Goal: Navigation & Orientation: Find specific page/section

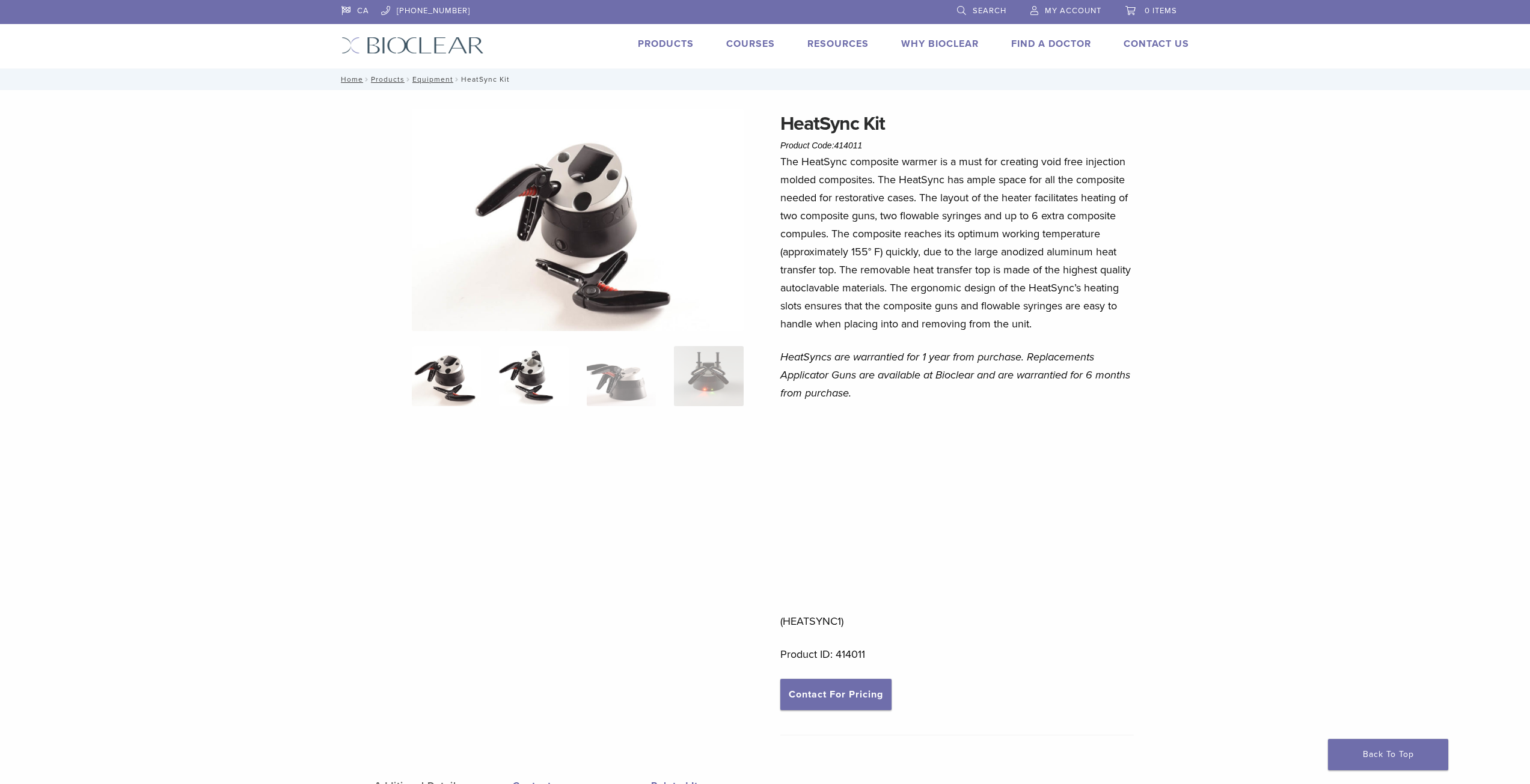
click at [527, 379] on img at bounding box center [533, 376] width 69 height 60
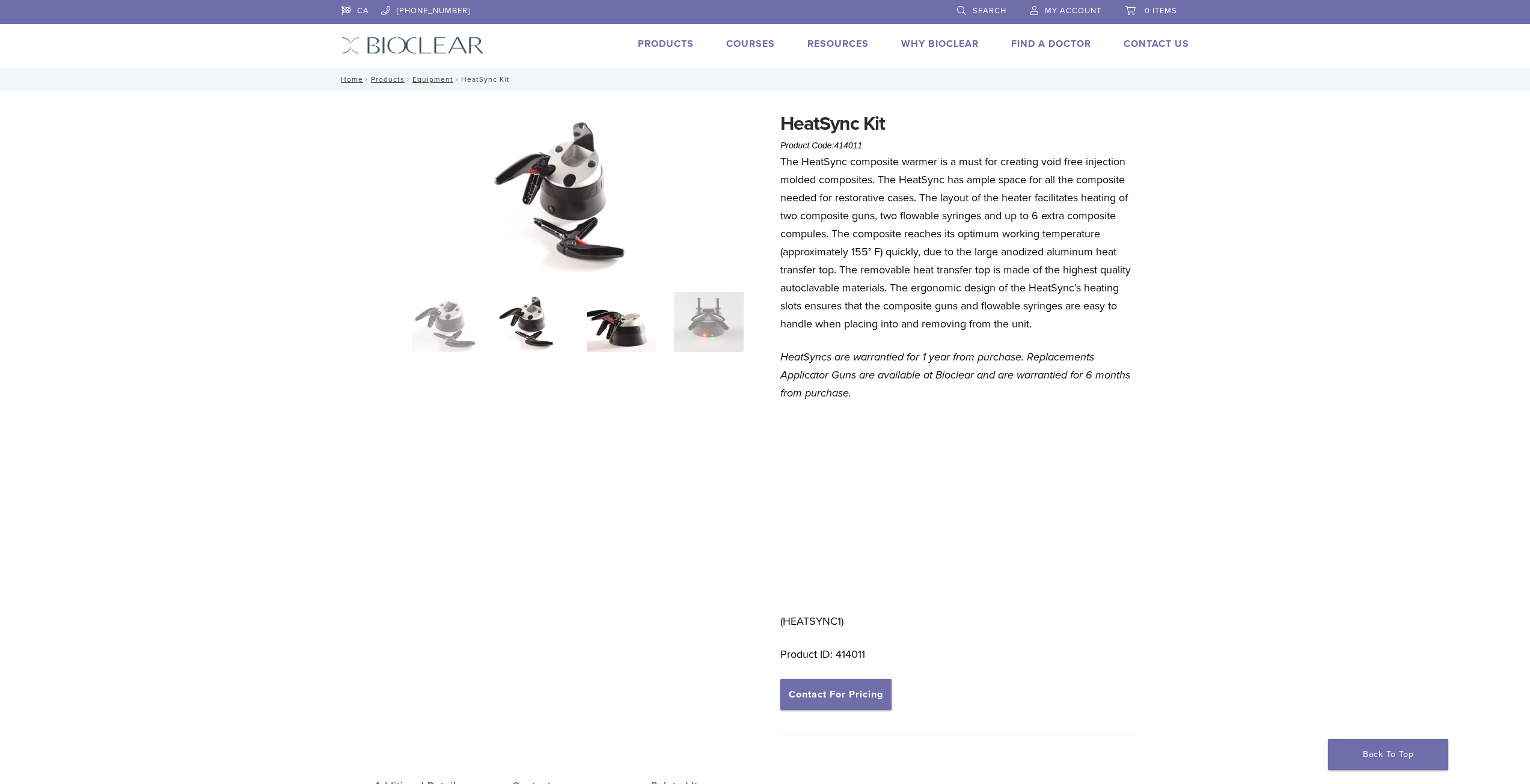
click at [632, 343] on img at bounding box center [621, 322] width 69 height 60
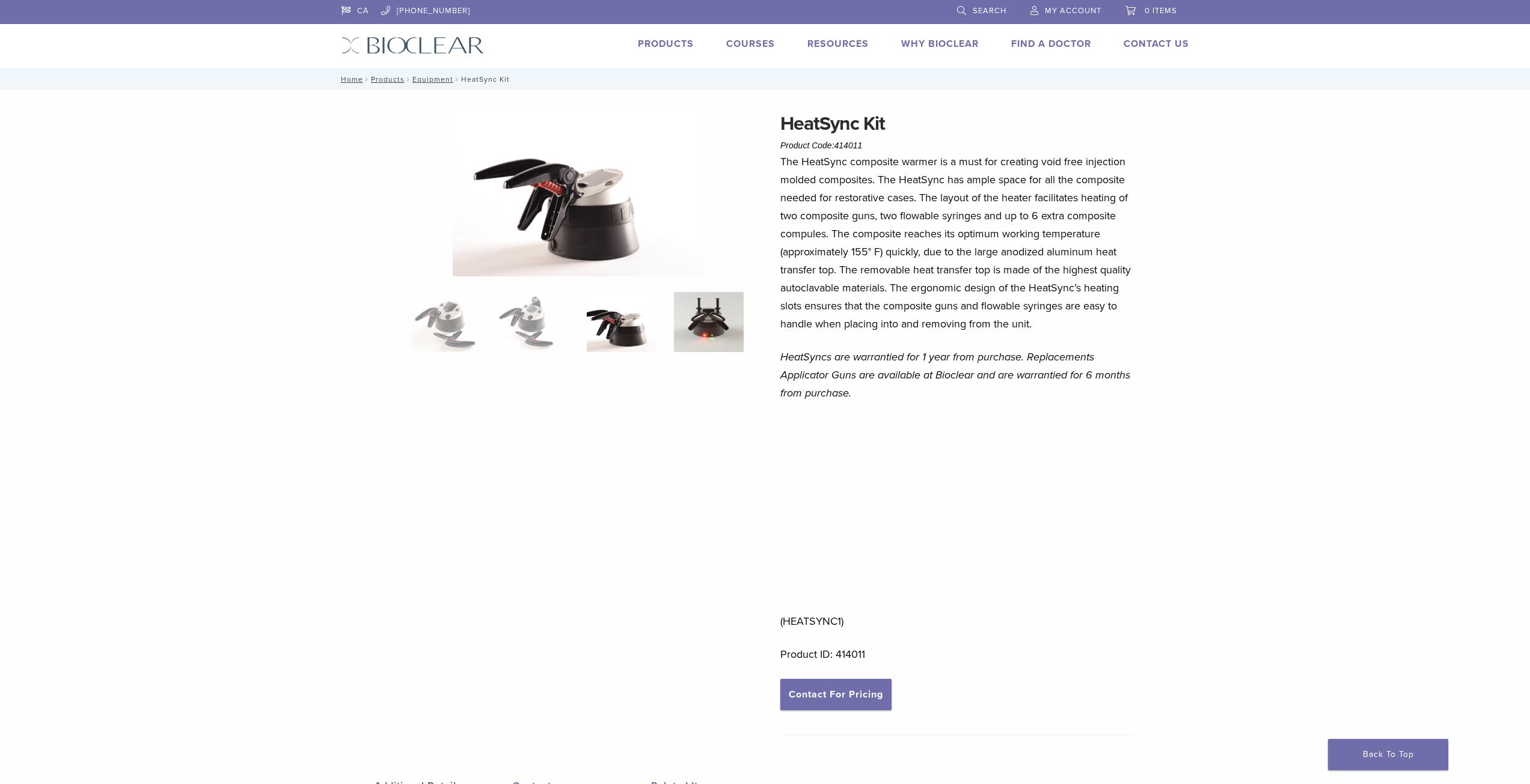
click at [697, 329] on img at bounding box center [708, 322] width 69 height 60
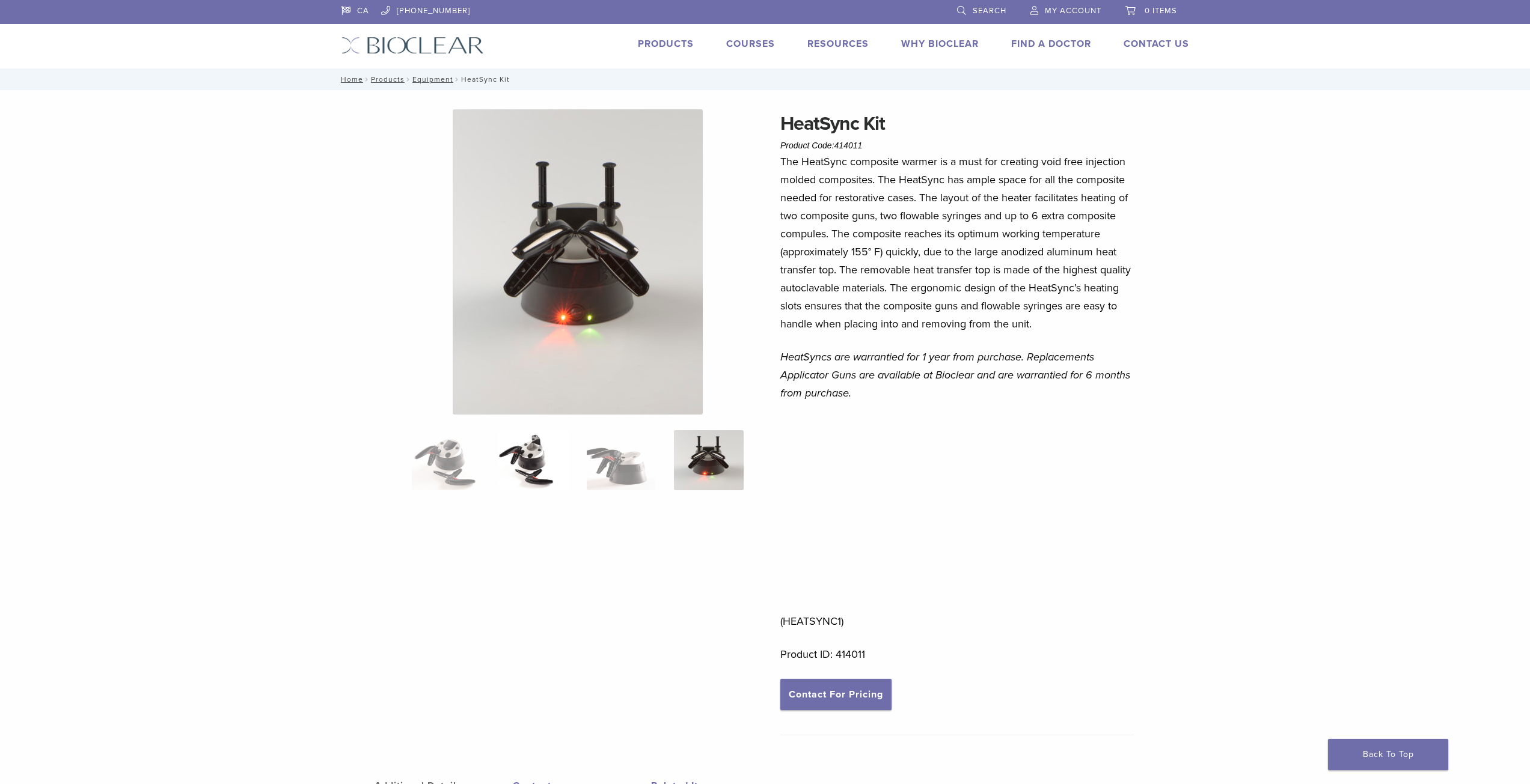
click at [515, 469] on img at bounding box center [533, 460] width 69 height 60
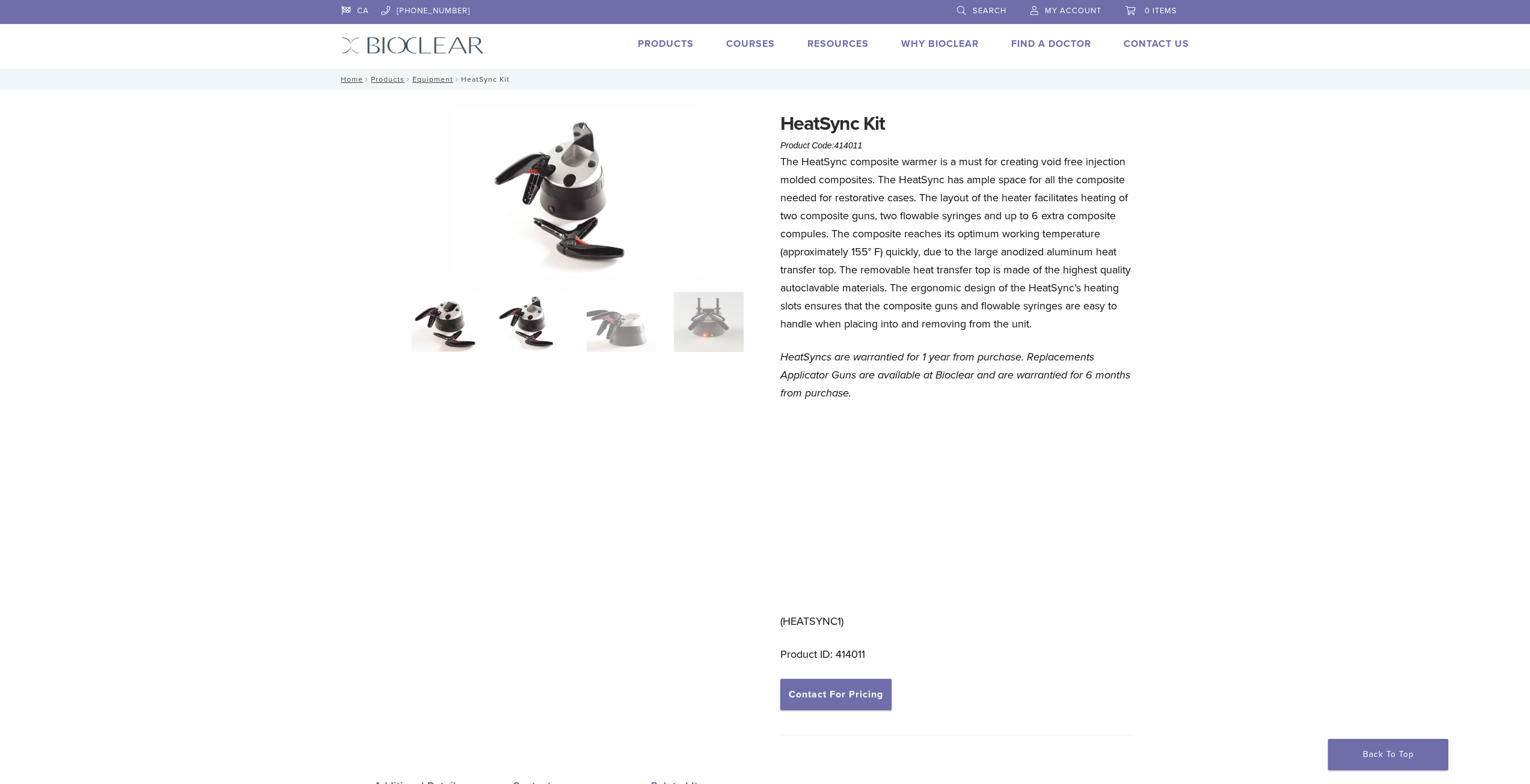
click at [436, 347] on img at bounding box center [446, 322] width 69 height 60
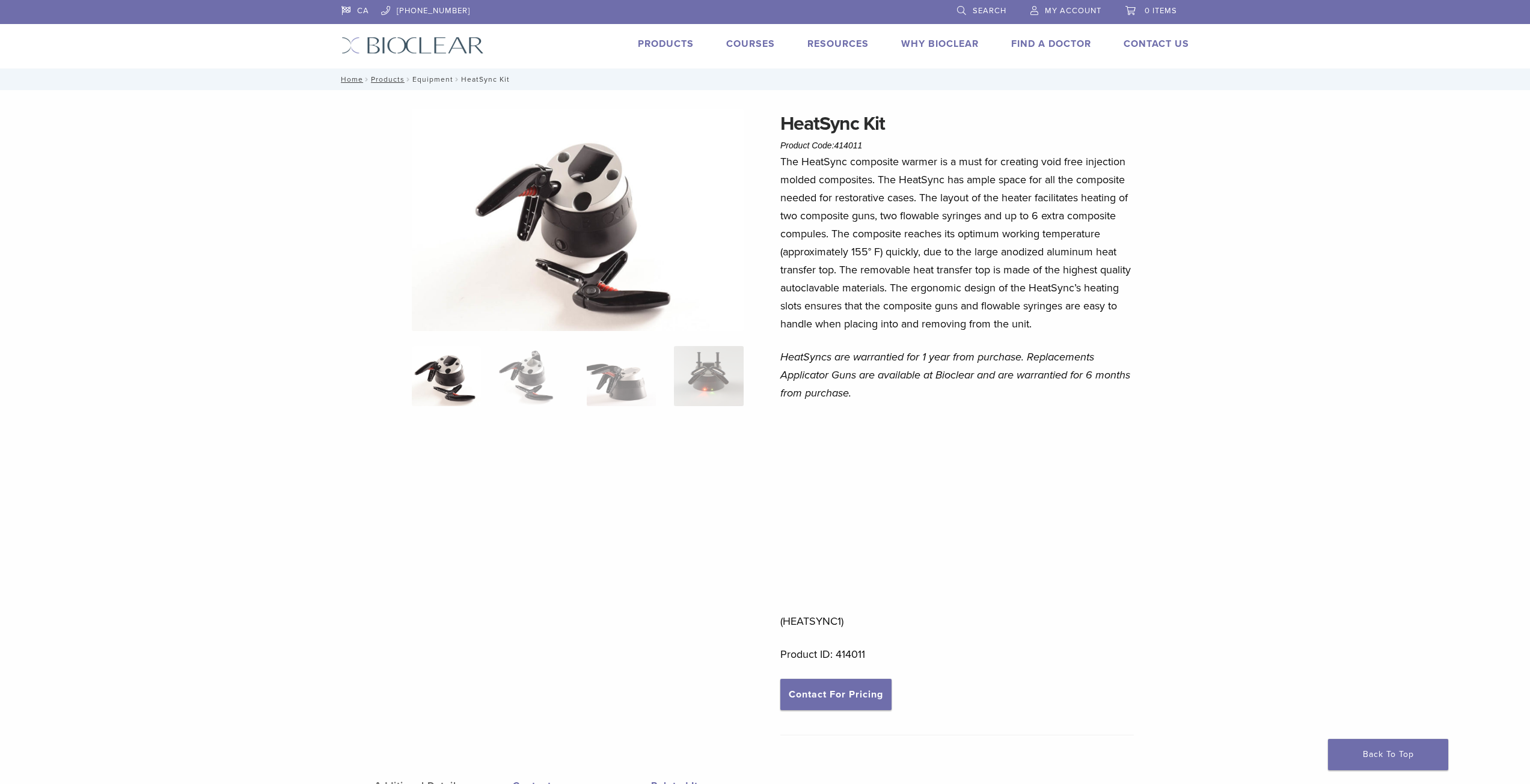
click at [442, 78] on link "Equipment" at bounding box center [433, 79] width 41 height 9
